Goal: Information Seeking & Learning: Learn about a topic

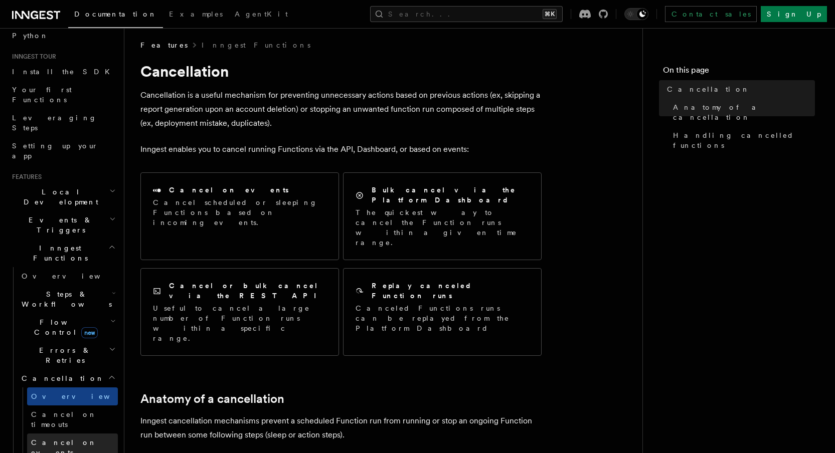
scroll to position [122, 0]
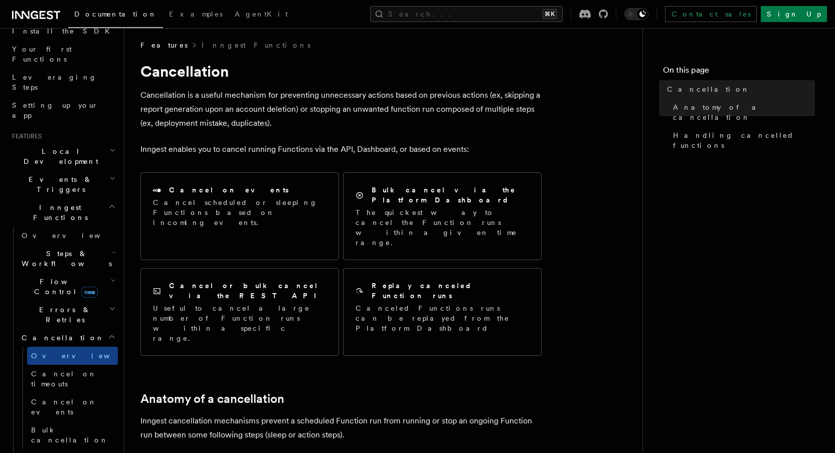
click at [54, 277] on span "Flow Control new" at bounding box center [64, 287] width 93 height 20
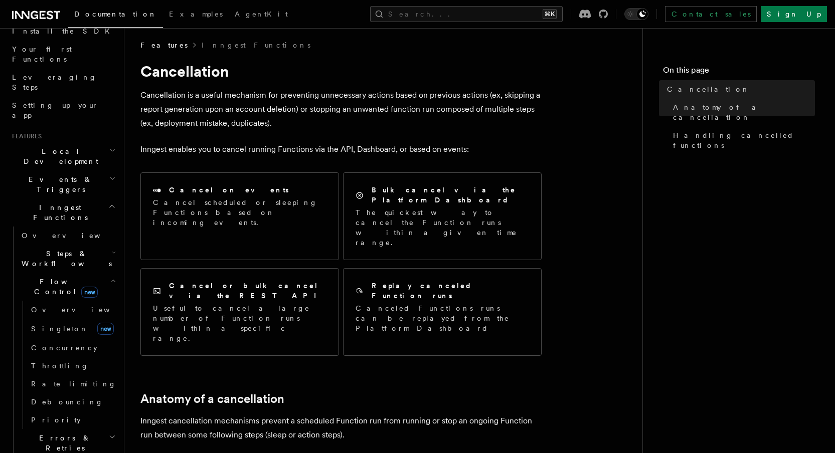
click at [61, 249] on span "Steps & Workflows" at bounding box center [65, 259] width 94 height 20
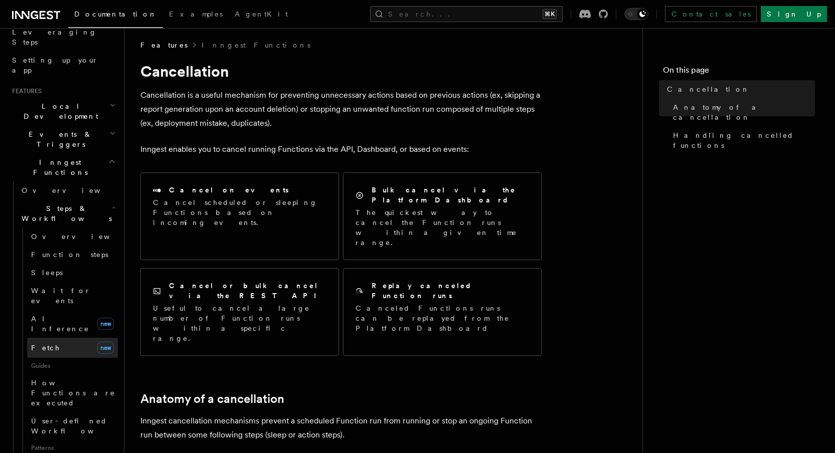
scroll to position [188, 0]
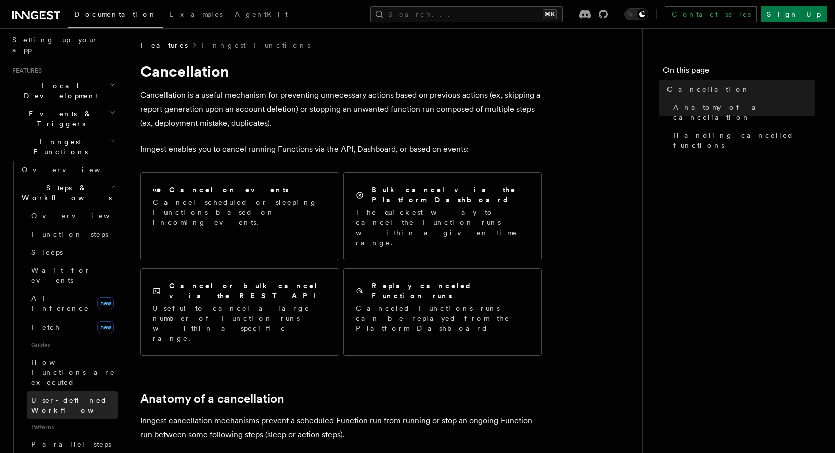
click at [58, 397] on span "User-defined Workflows" at bounding box center [76, 406] width 90 height 18
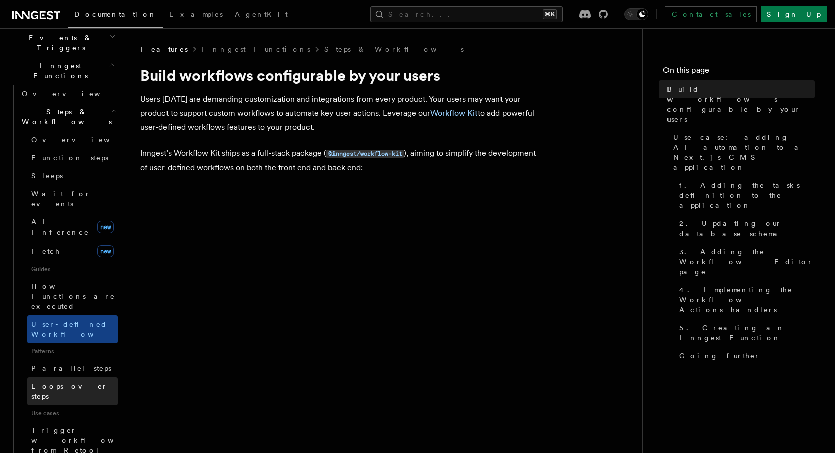
scroll to position [233, 0]
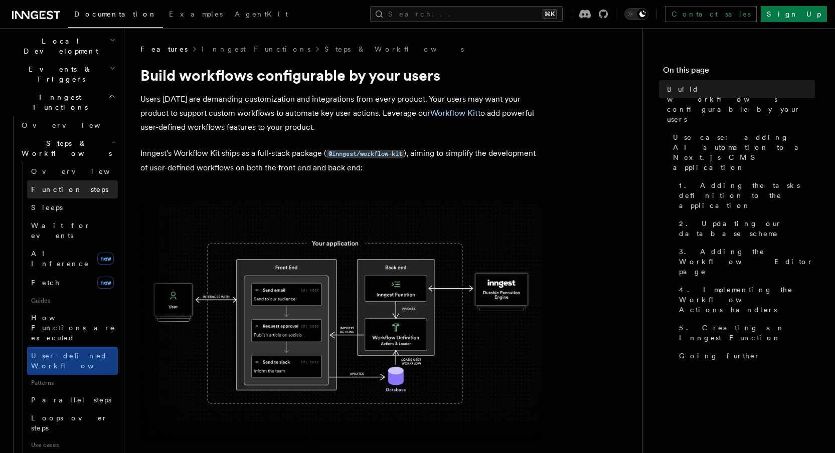
click at [66, 186] on span "Function steps" at bounding box center [69, 190] width 77 height 8
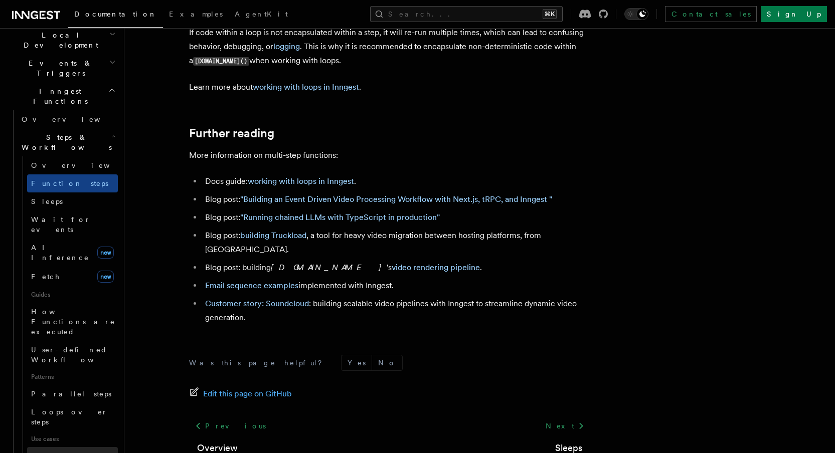
scroll to position [240, 0]
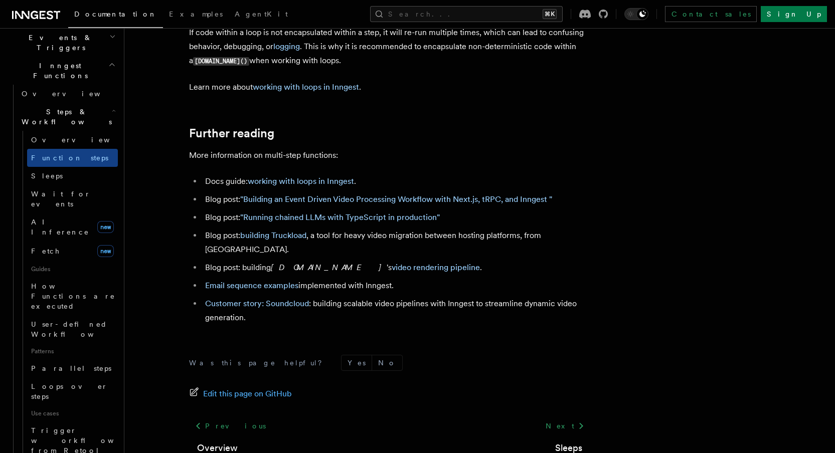
scroll to position [309, 0]
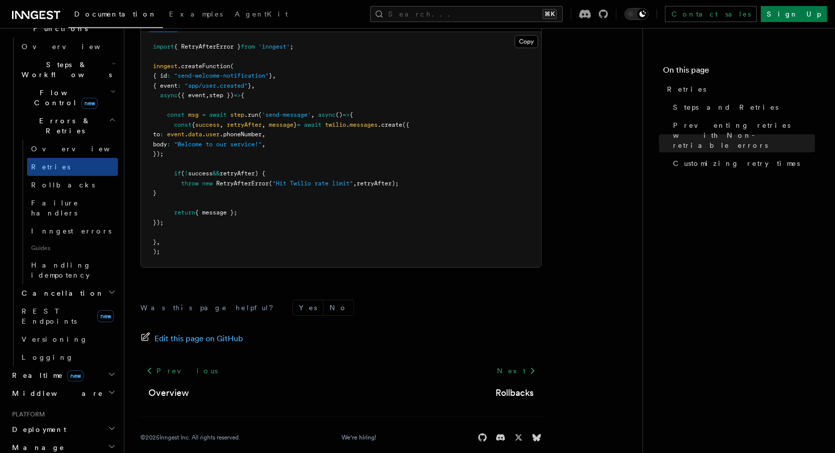
scroll to position [292, 0]
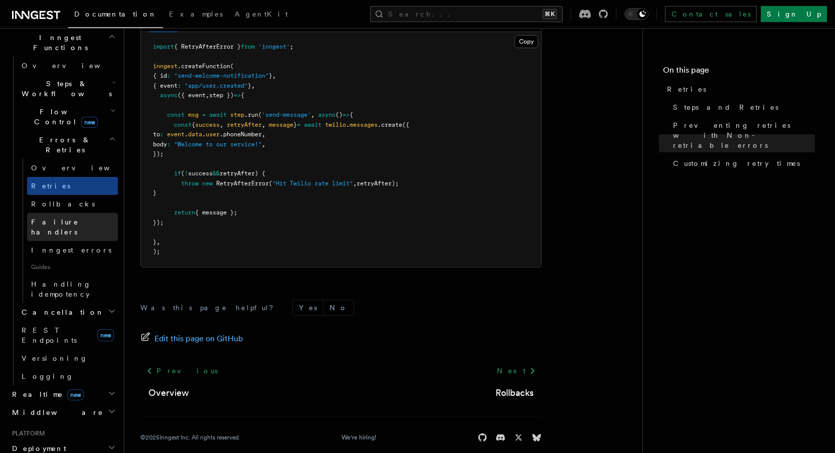
click at [49, 218] on span "Failure handlers" at bounding box center [55, 227] width 48 height 18
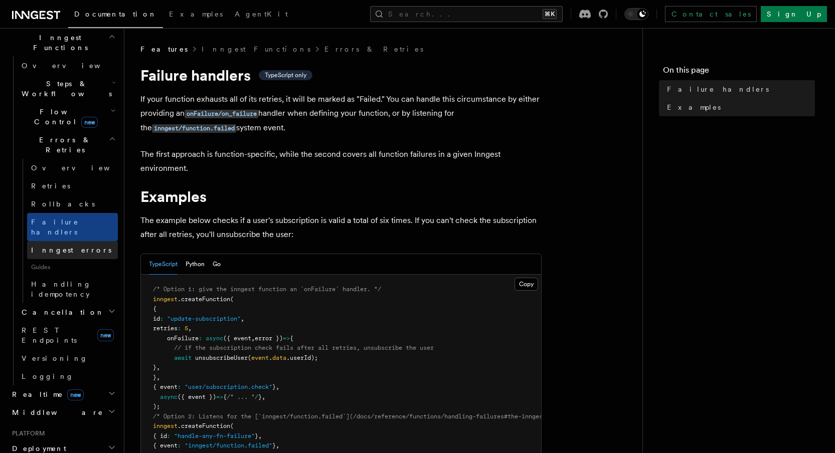
click at [72, 246] on span "Inngest errors" at bounding box center [71, 250] width 80 height 8
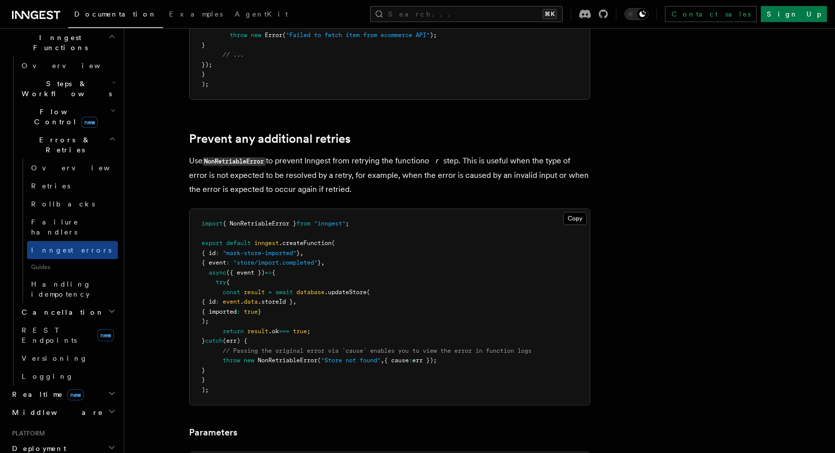
scroll to position [381, 0]
